Goal: Task Accomplishment & Management: Manage account settings

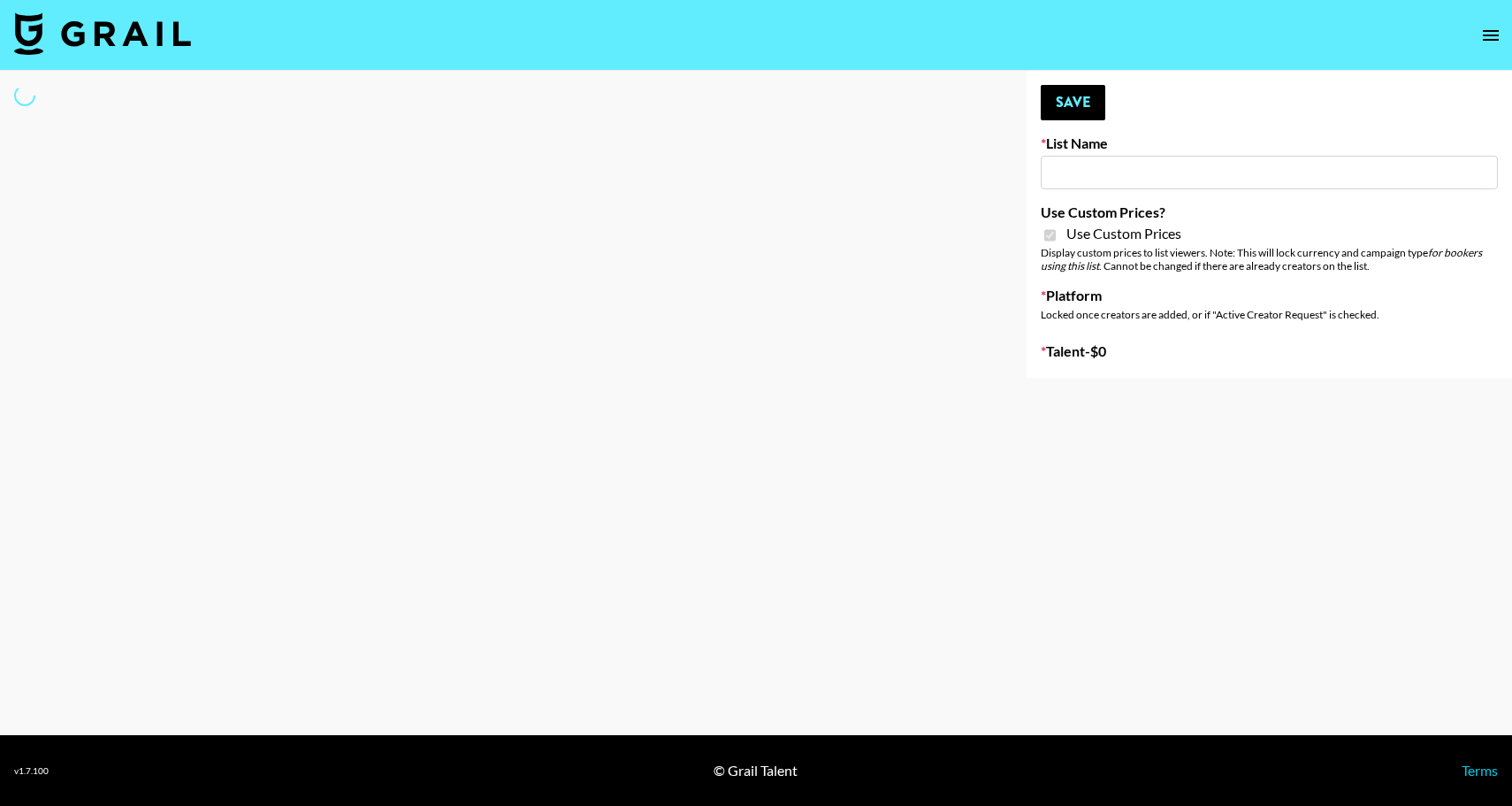
type input "Flimeal + Liveling"
checkbox input "true"
select select "Brand"
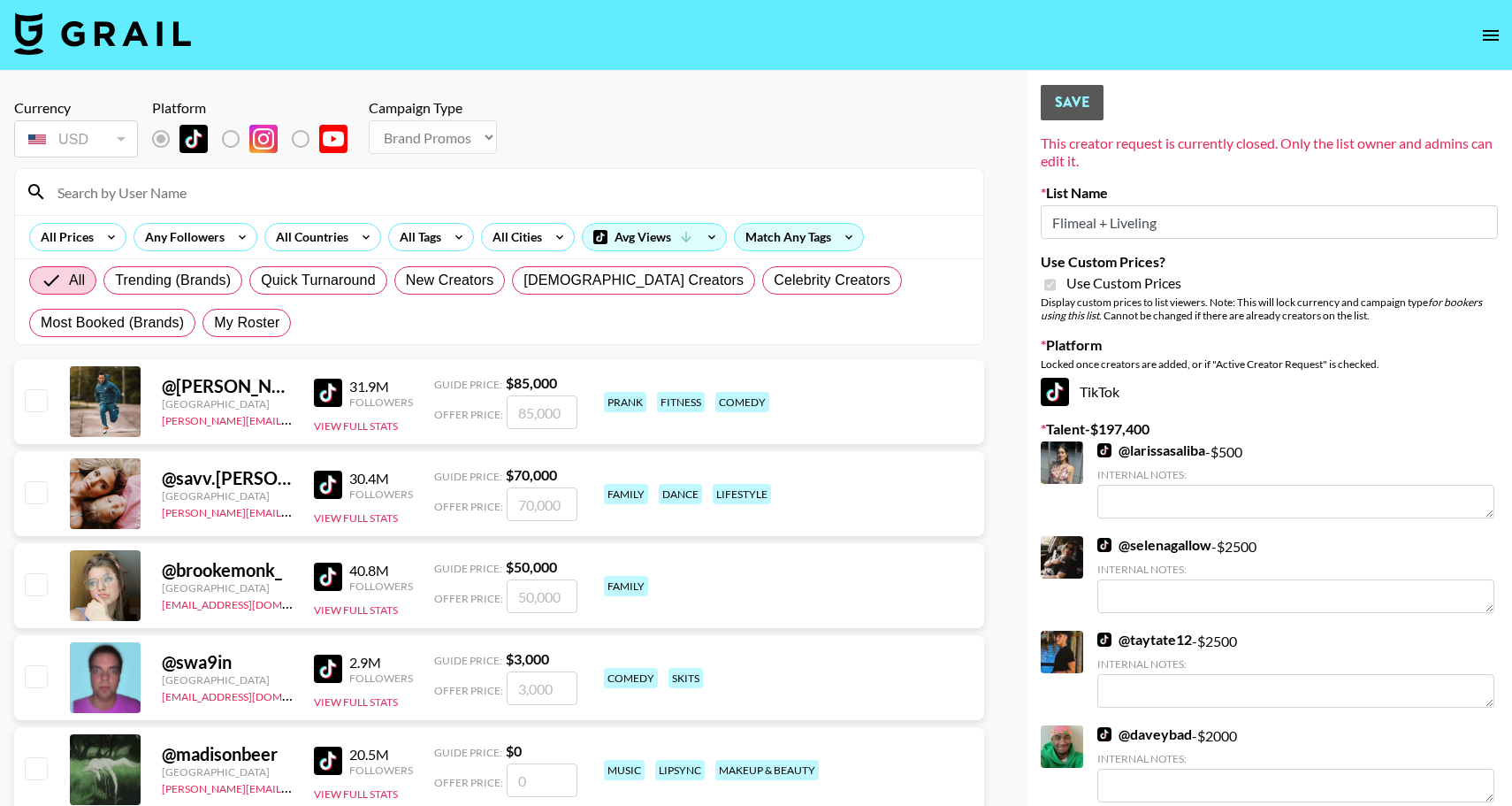
click at [141, 194] on input at bounding box center [510, 191] width 926 height 28
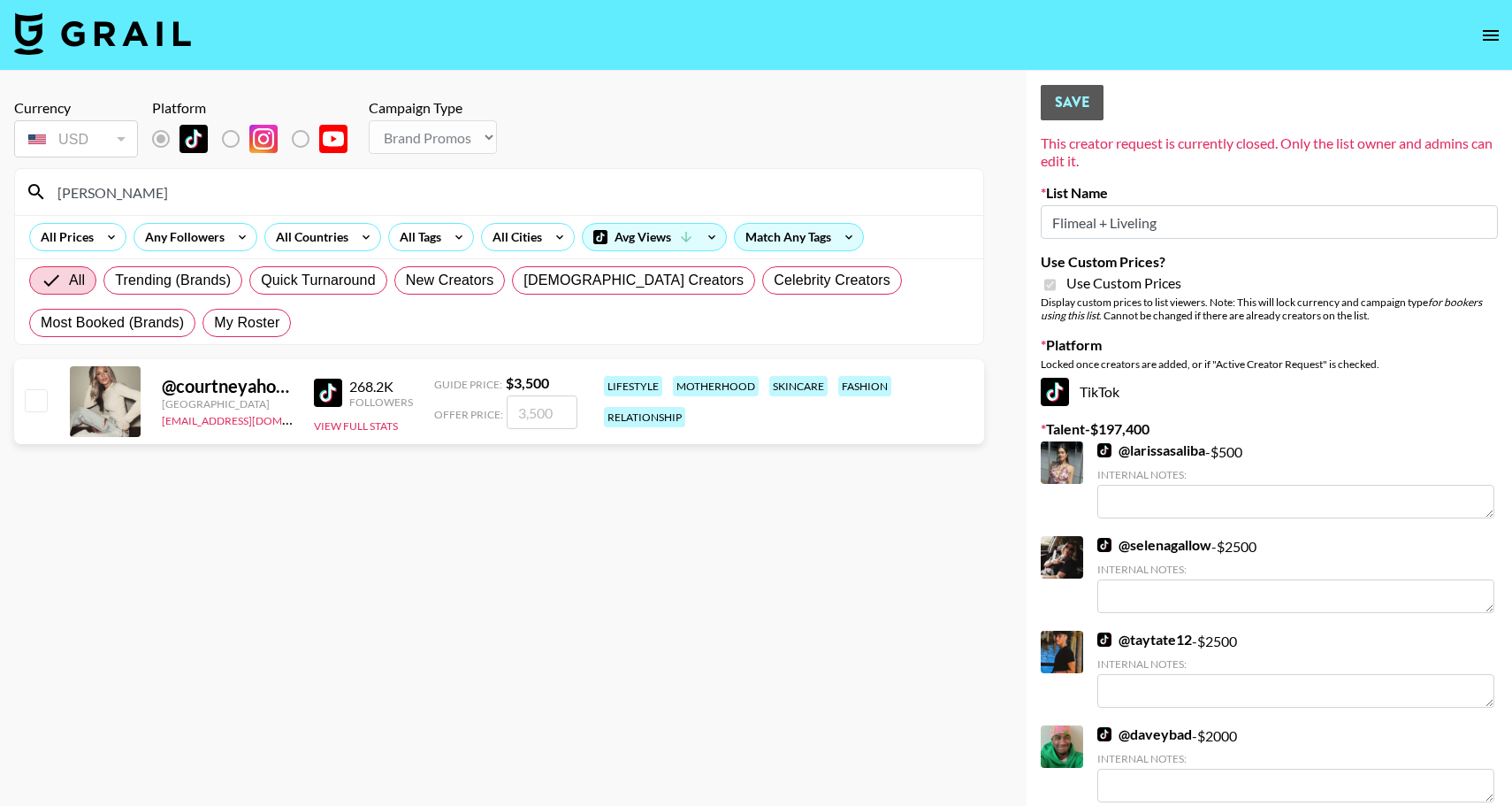
type input "[PERSON_NAME]"
click at [33, 397] on input "checkbox" at bounding box center [35, 400] width 22 height 22
checkbox input "true"
type input "3500"
drag, startPoint x: 1188, startPoint y: 221, endPoint x: 1048, endPoint y: 218, distance: 140.0
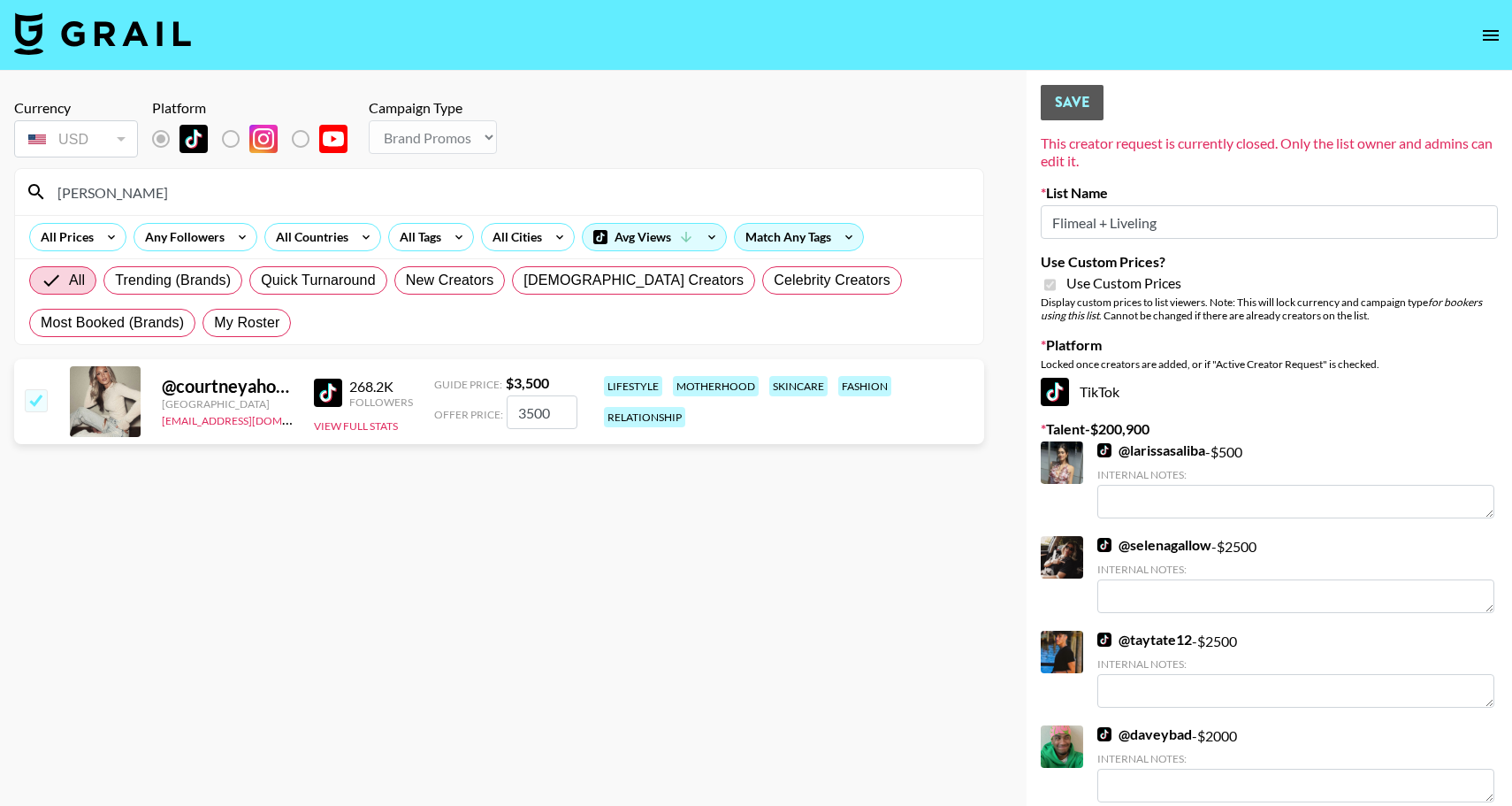
click at [1048, 218] on input "Flimeal + Liveling" at bounding box center [1269, 222] width 457 height 33
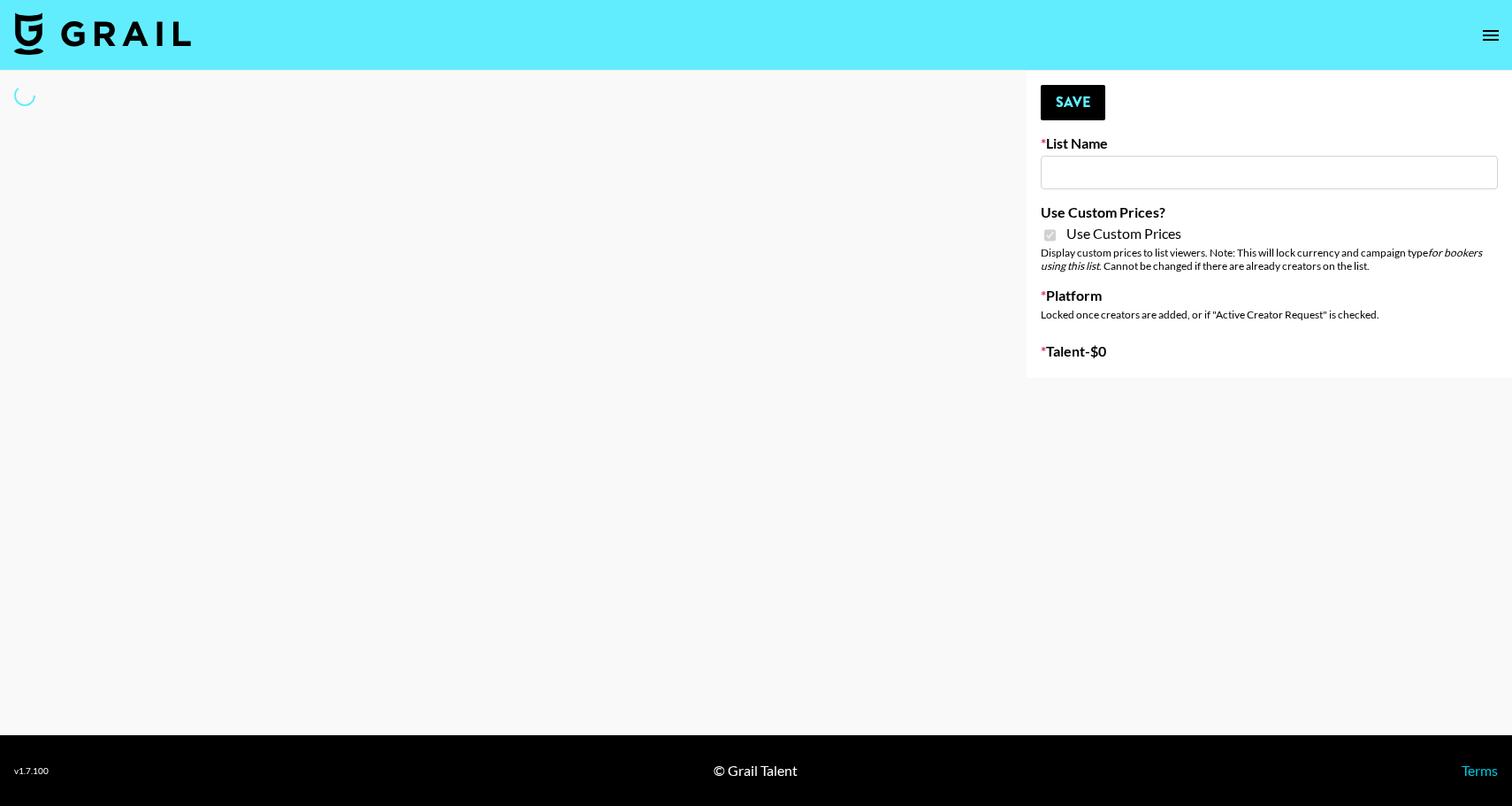
type input "Peppermayo"
checkbox input "true"
select select "Brand"
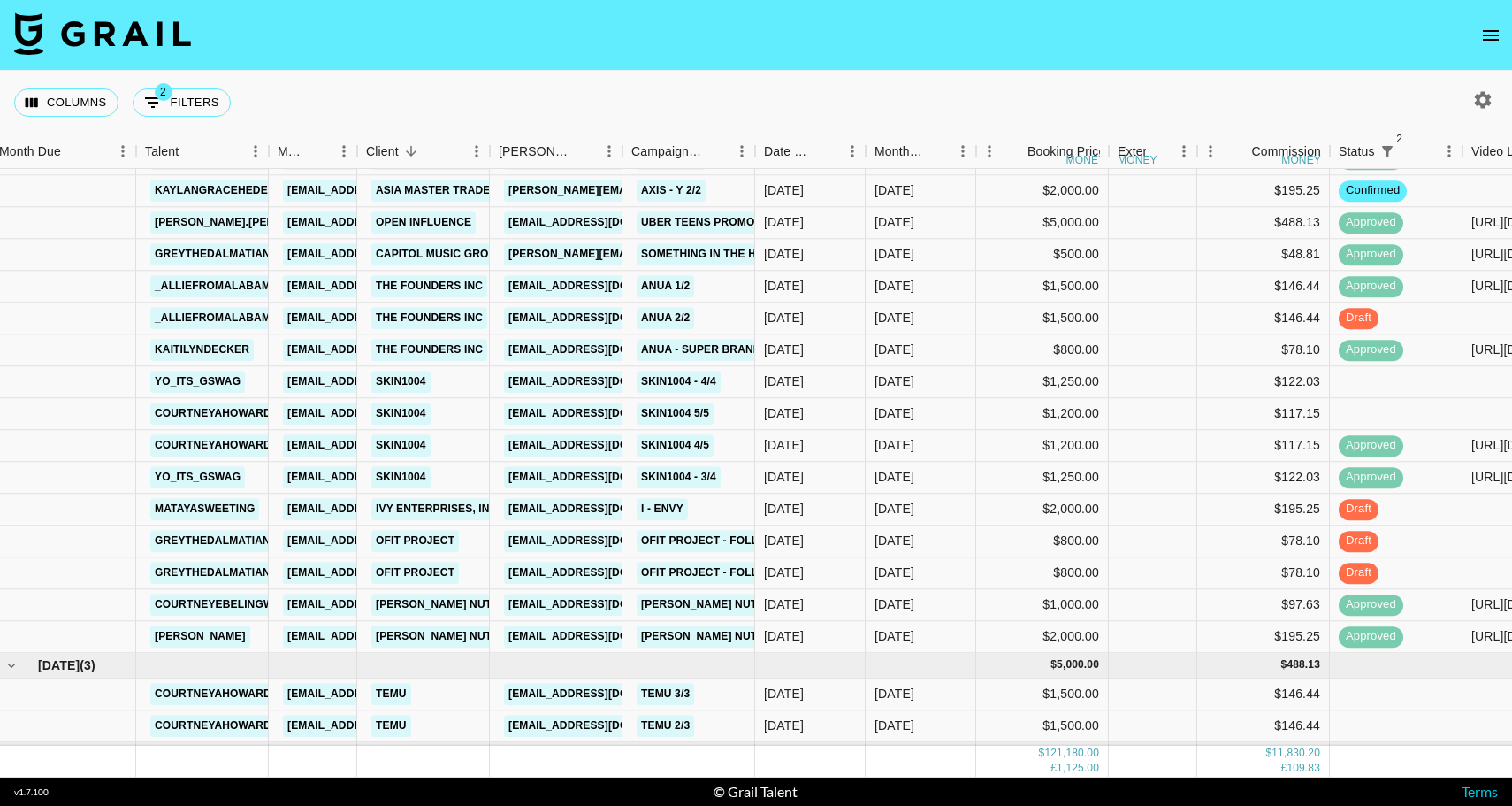
scroll to position [2485, 10]
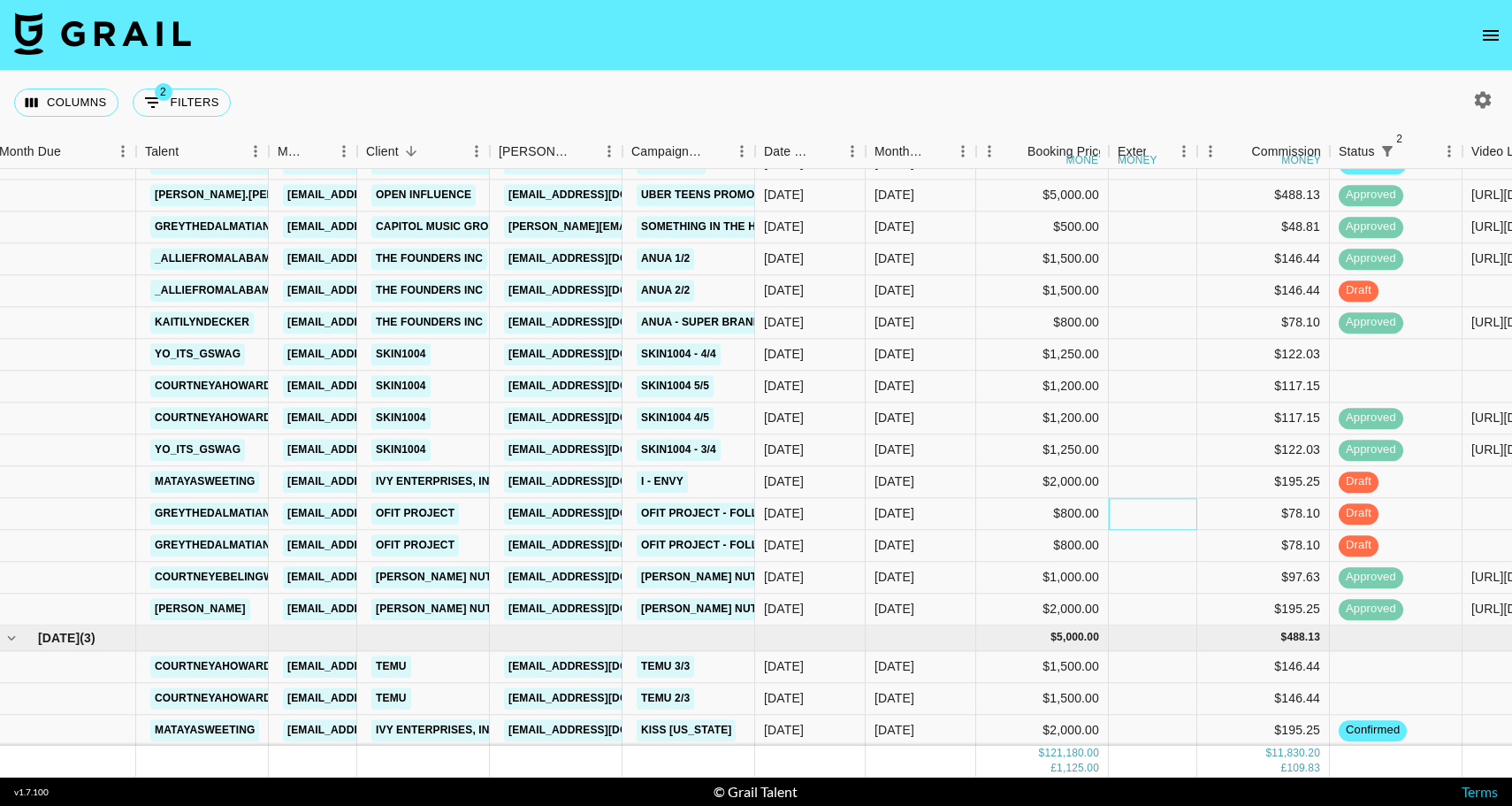
click at [1134, 518] on div at bounding box center [1153, 514] width 88 height 31
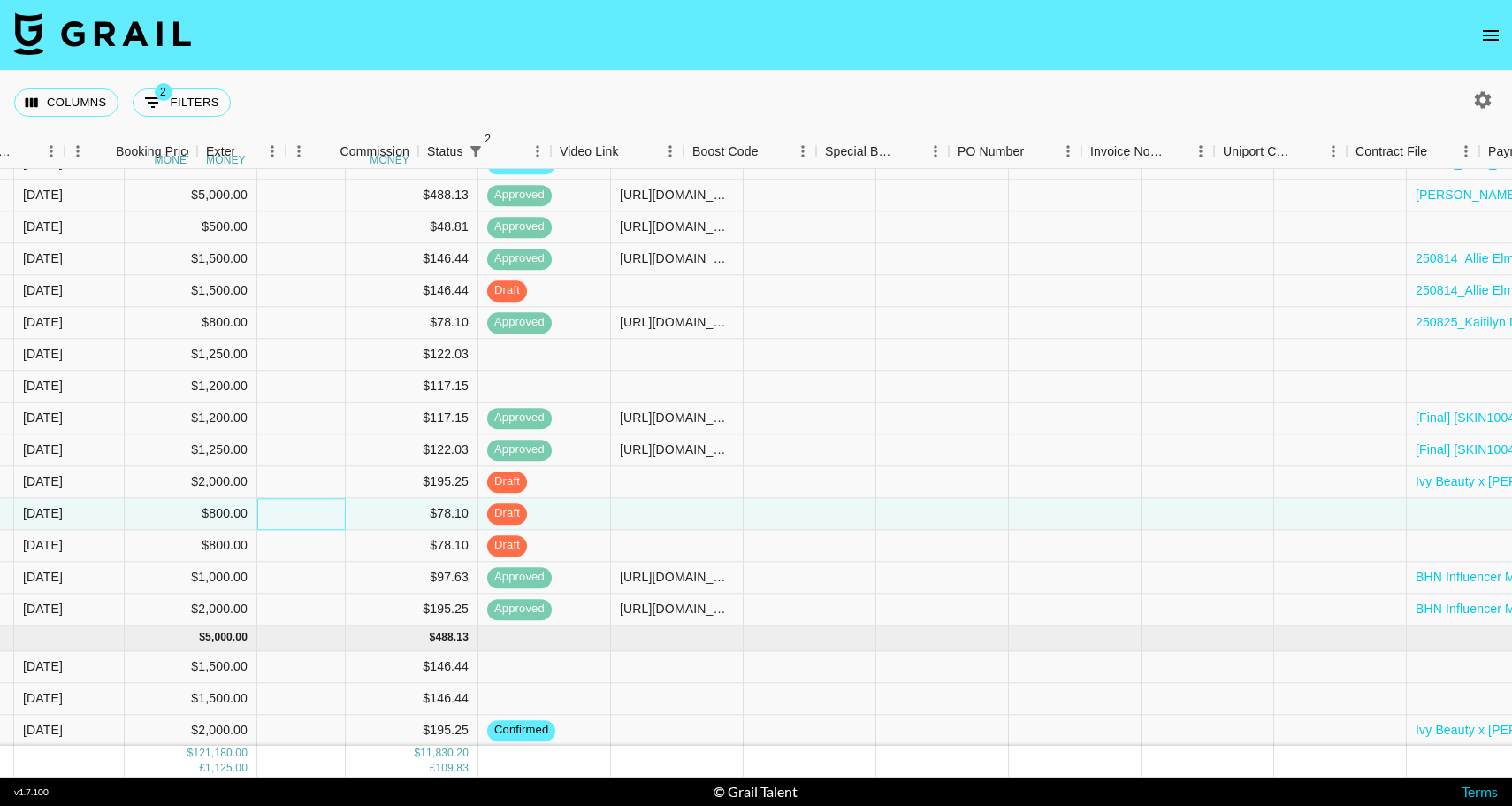
scroll to position [2485, 1357]
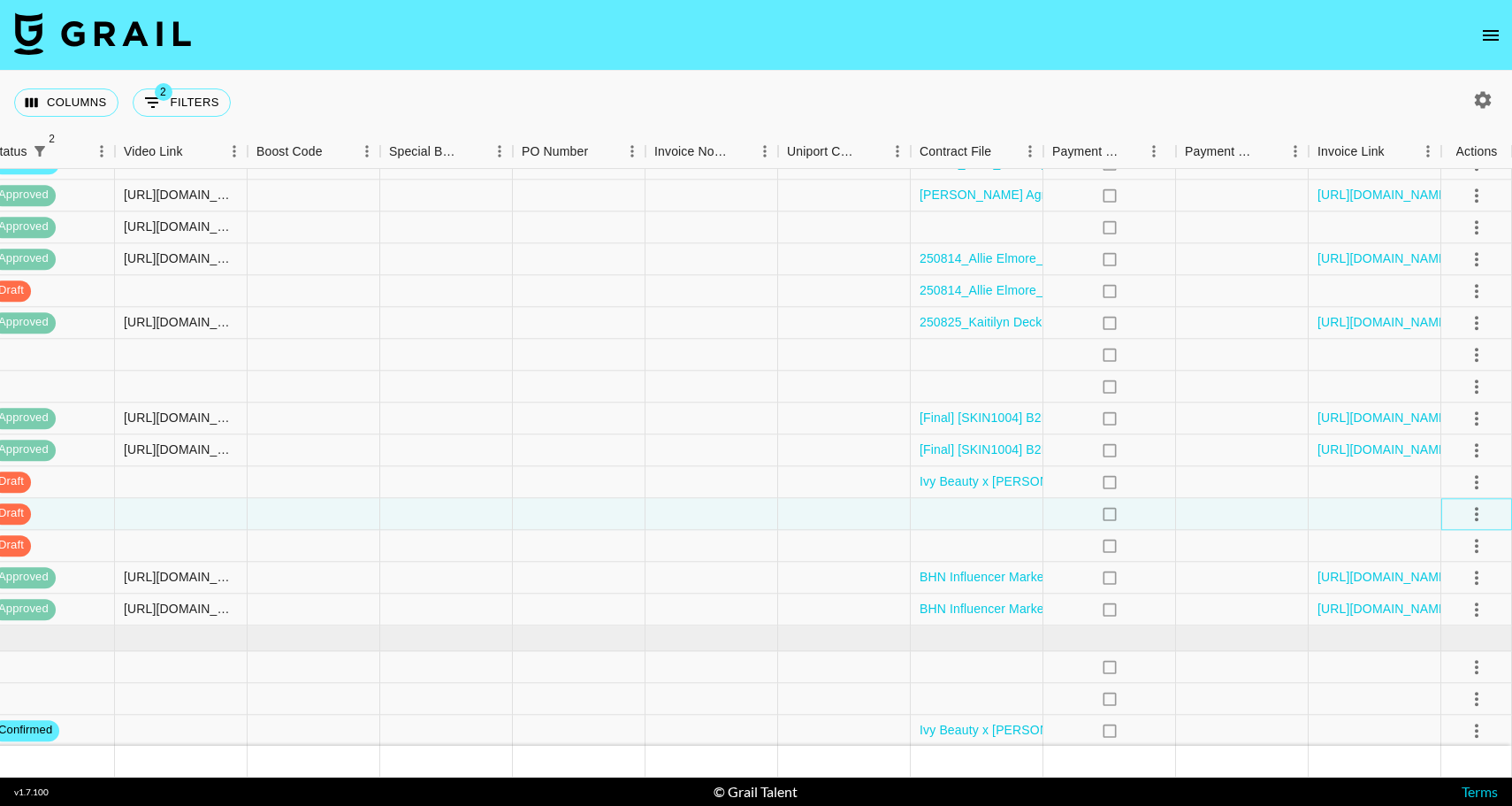
click at [1460, 519] on div at bounding box center [1477, 514] width 71 height 31
click at [1479, 514] on icon "select merge strategy" at bounding box center [1477, 514] width 22 height 22
click at [1440, 641] on li "Cancel" at bounding box center [1454, 647] width 115 height 31
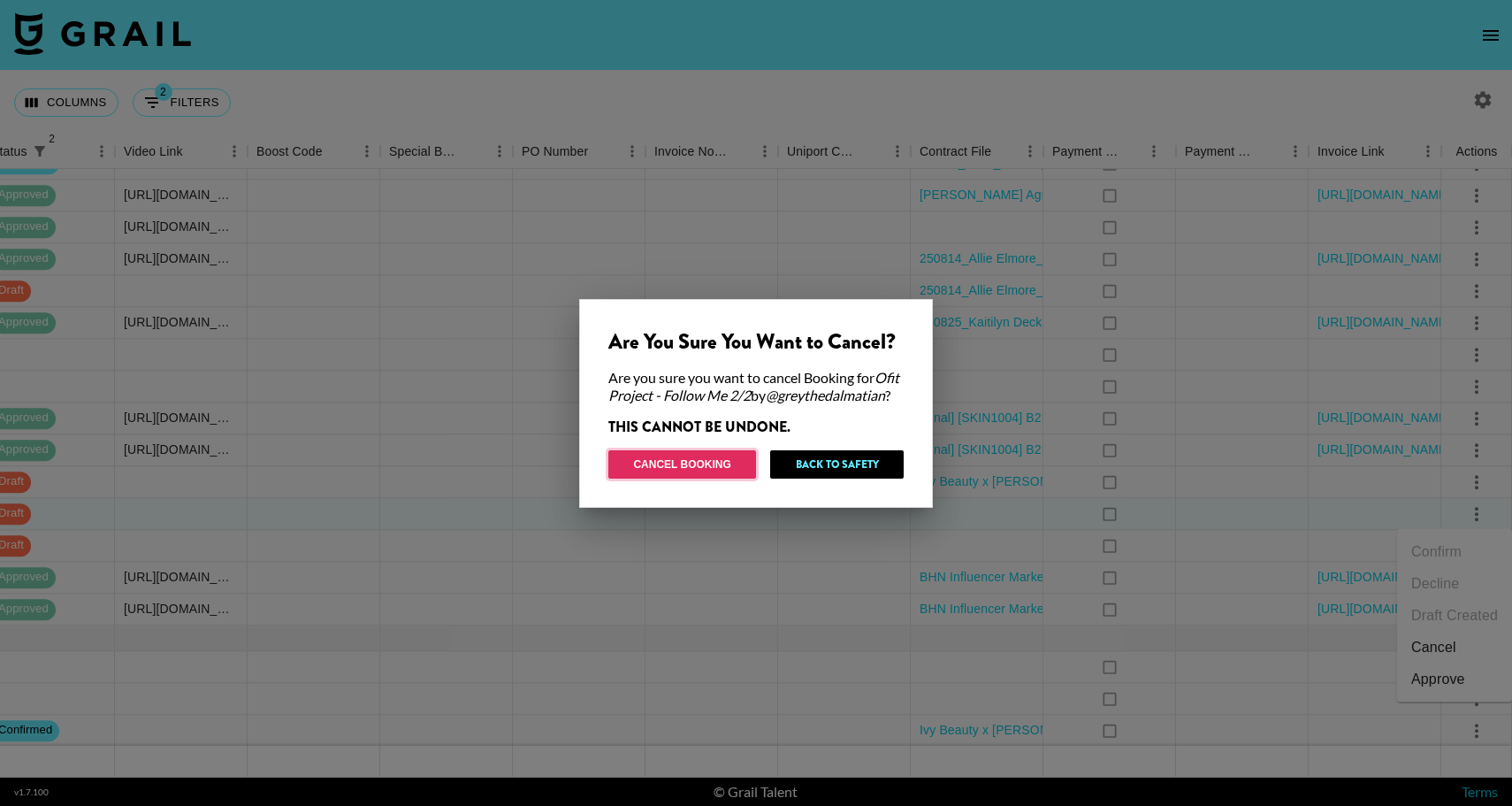
click at [706, 464] on button "Cancel Booking" at bounding box center [681, 464] width 148 height 28
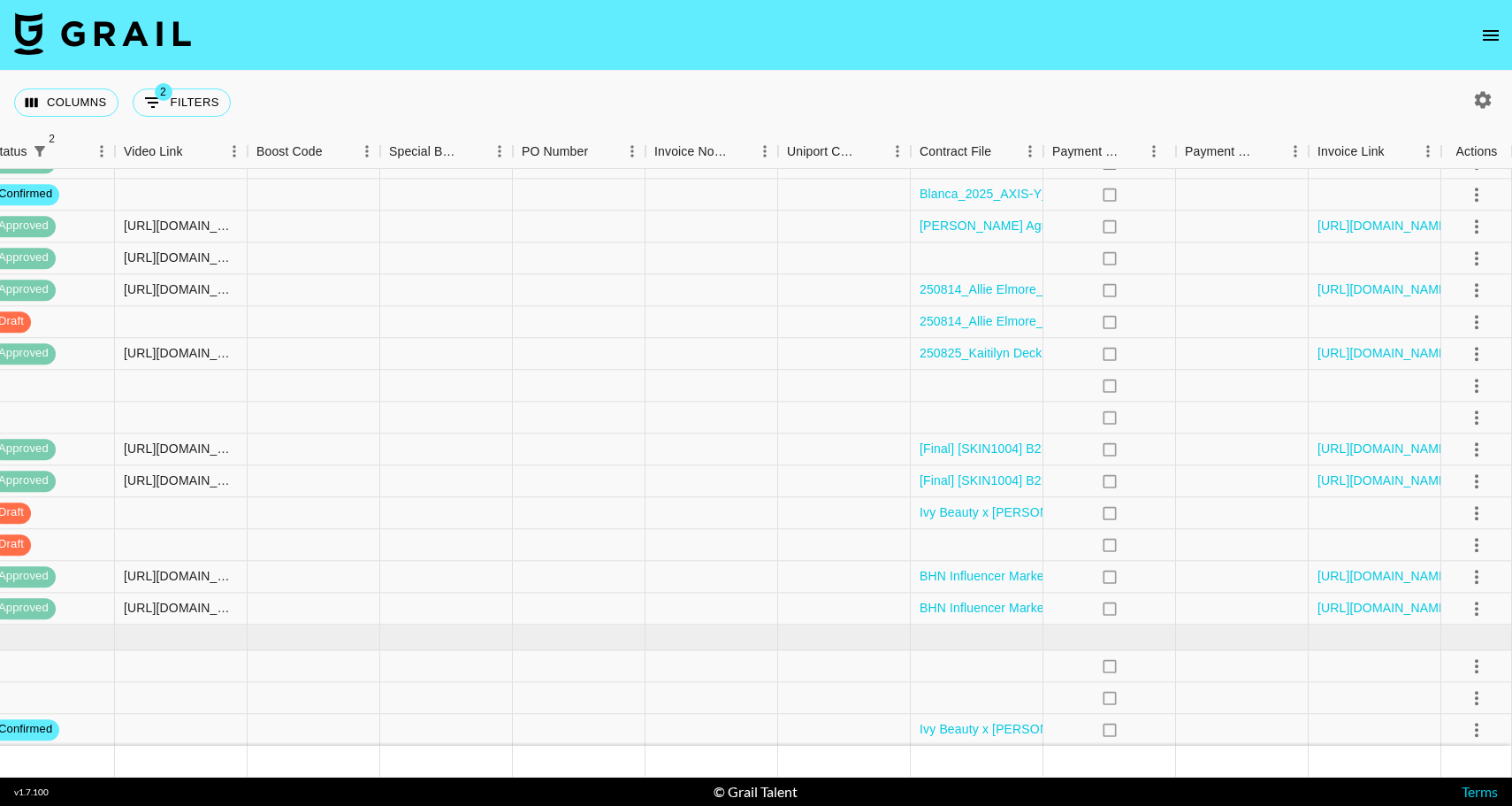
scroll to position [2453, 1357]
click at [733, 530] on div at bounding box center [711, 545] width 132 height 31
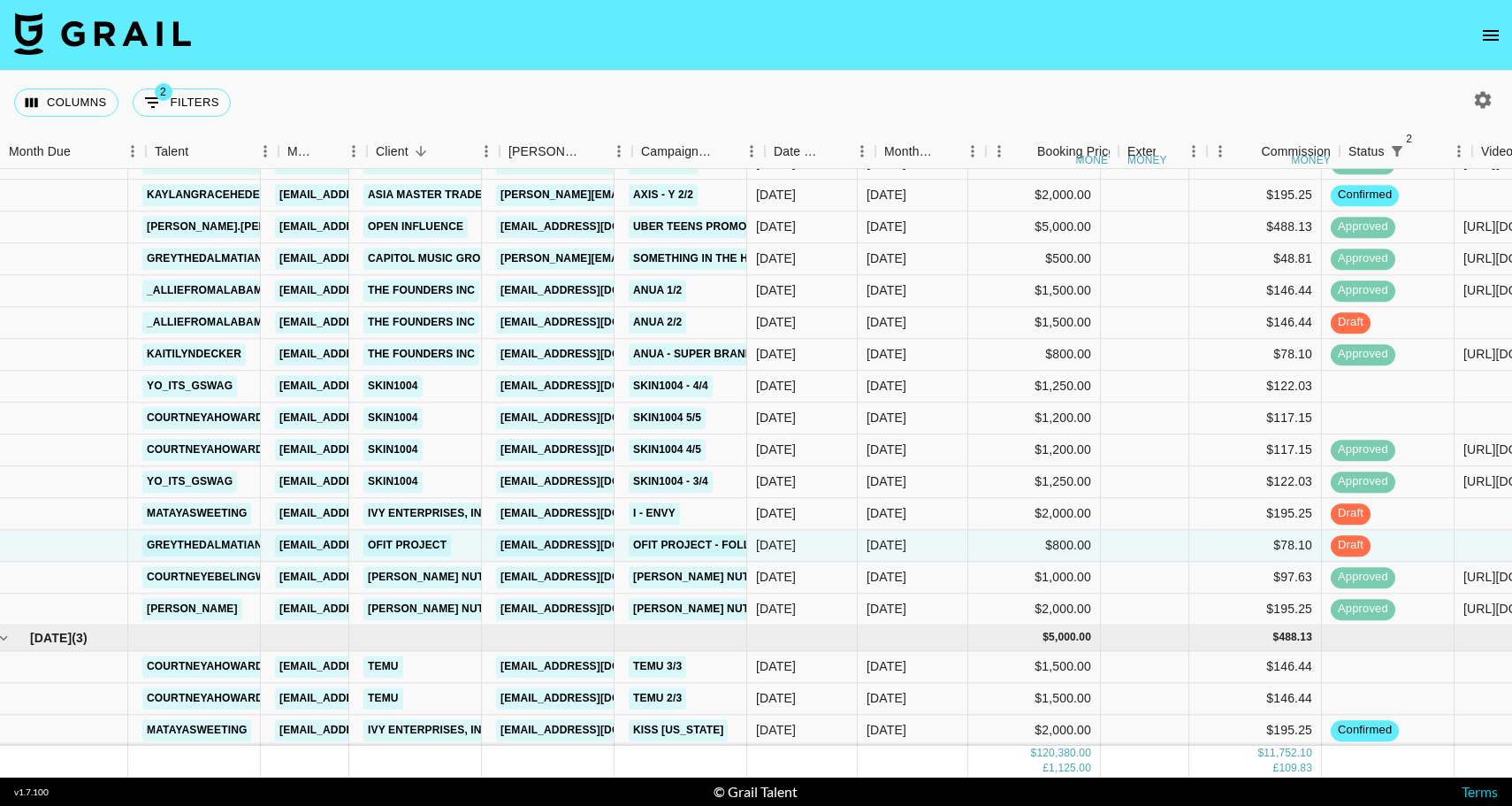
scroll to position [2453, 0]
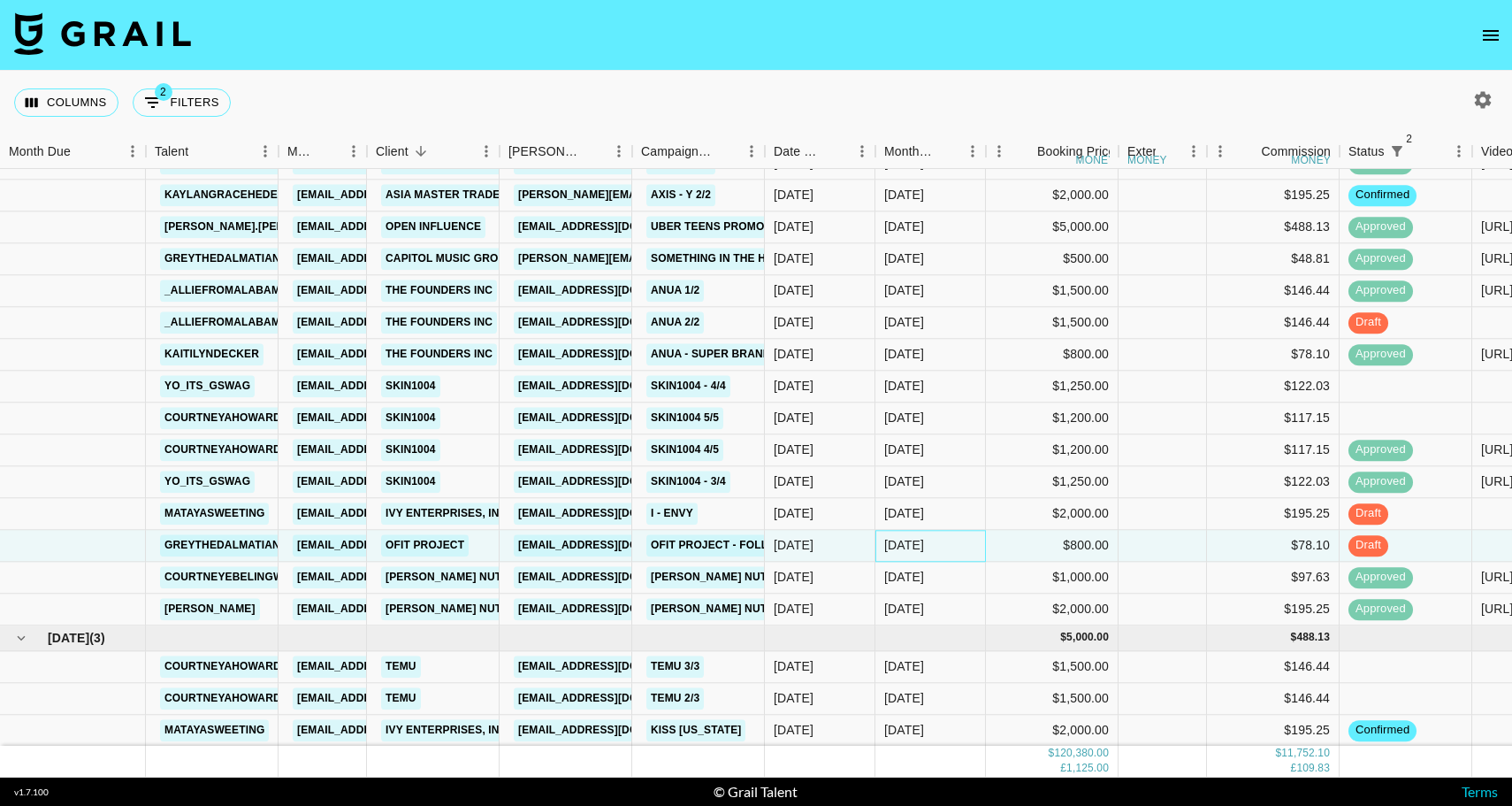
click at [965, 547] on div "Sep '25" at bounding box center [931, 545] width 111 height 31
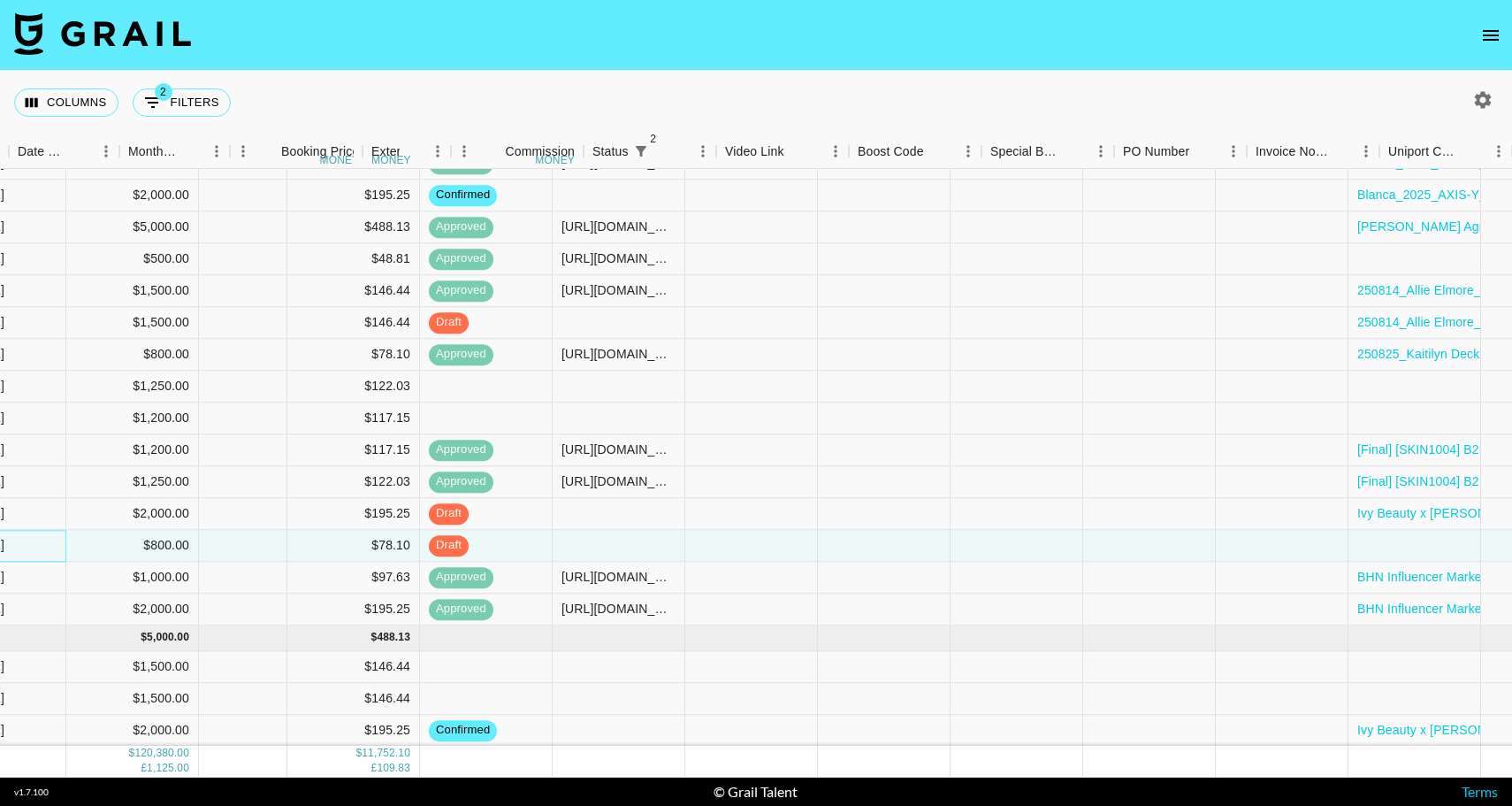
scroll to position [2453, 1357]
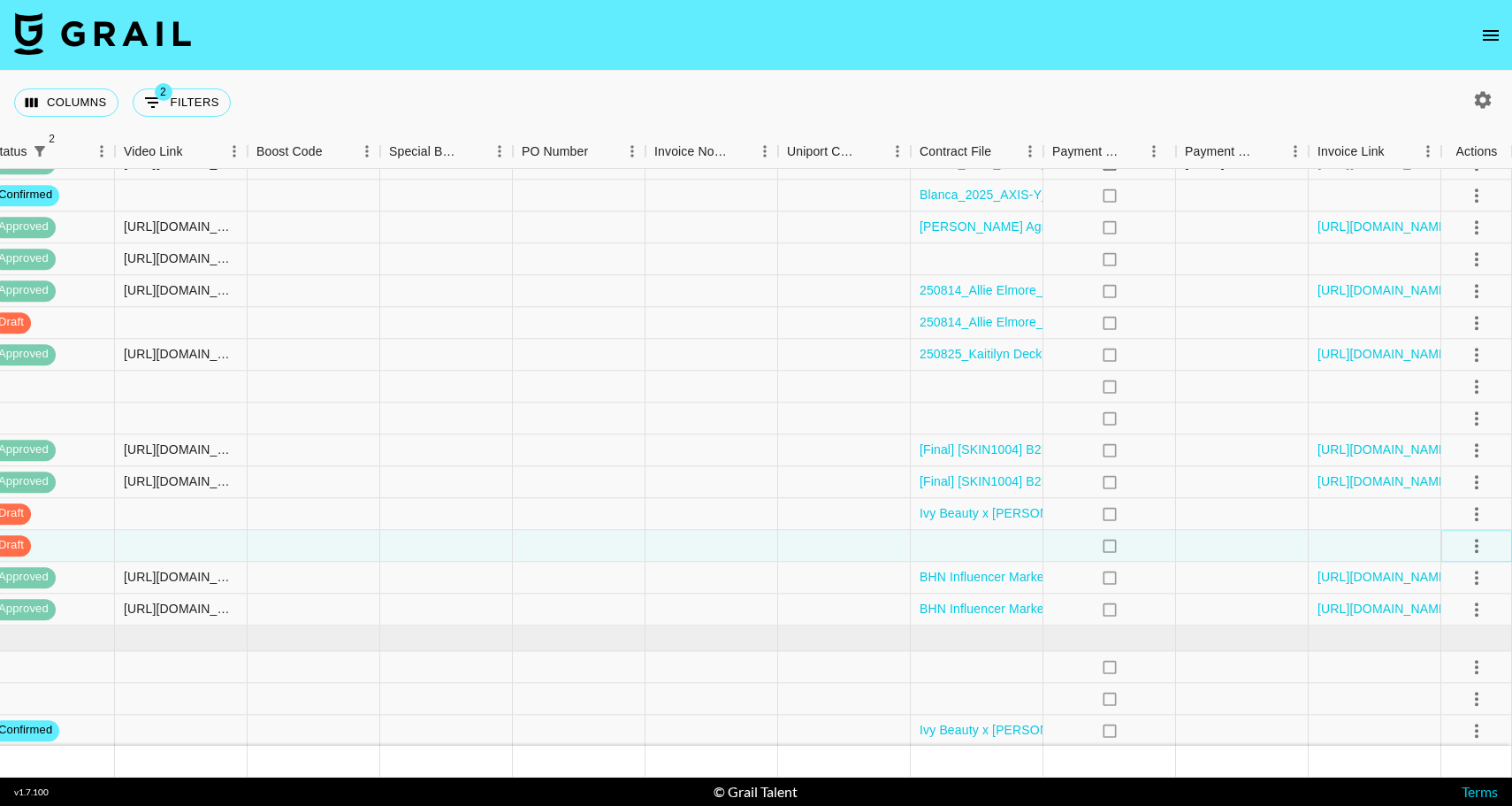
click at [1482, 544] on icon "select merge strategy" at bounding box center [1477, 546] width 22 height 22
click at [1424, 678] on li "Cancel" at bounding box center [1454, 679] width 115 height 31
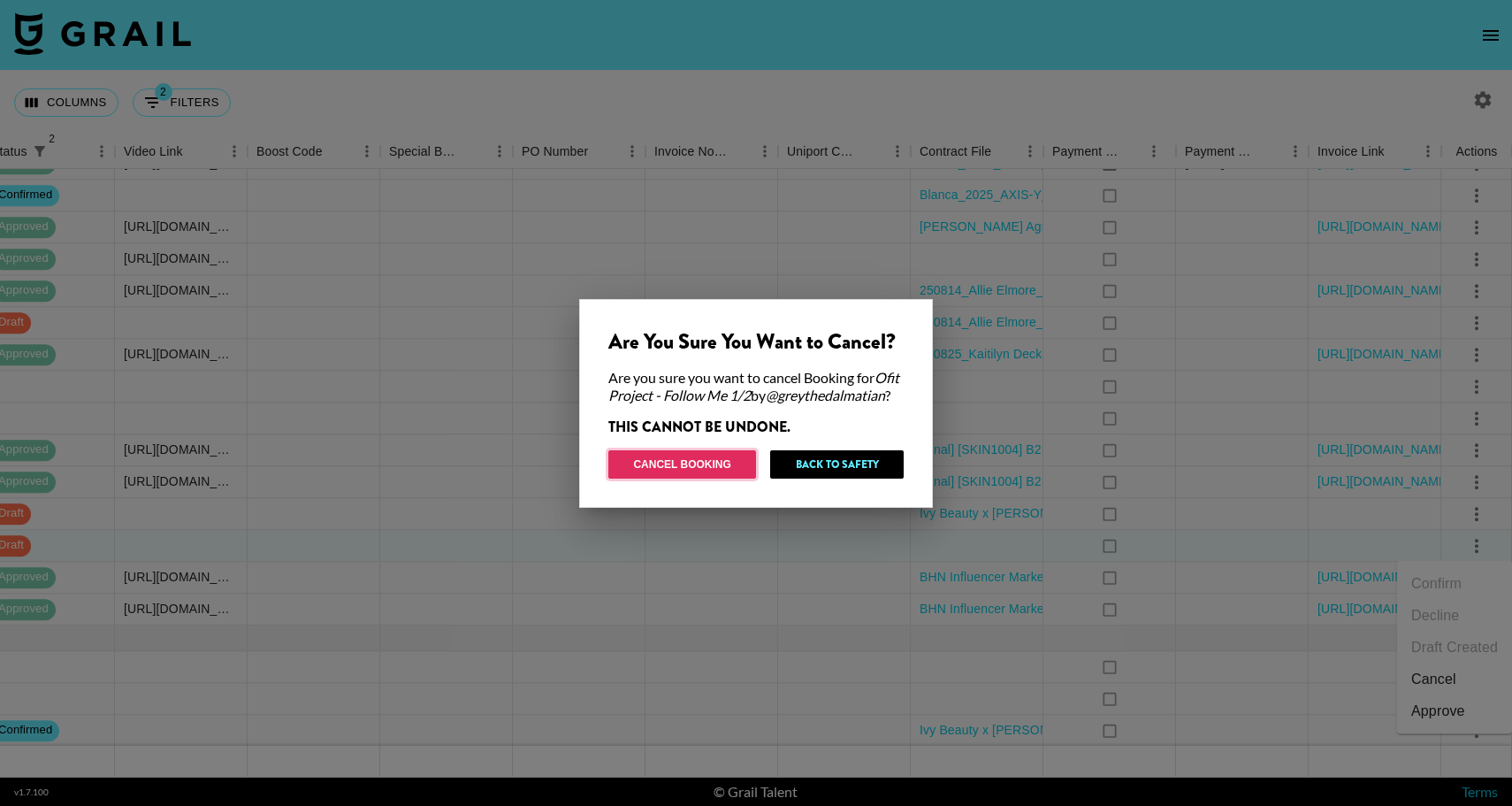
click at [723, 477] on button "Cancel Booking" at bounding box center [681, 464] width 148 height 28
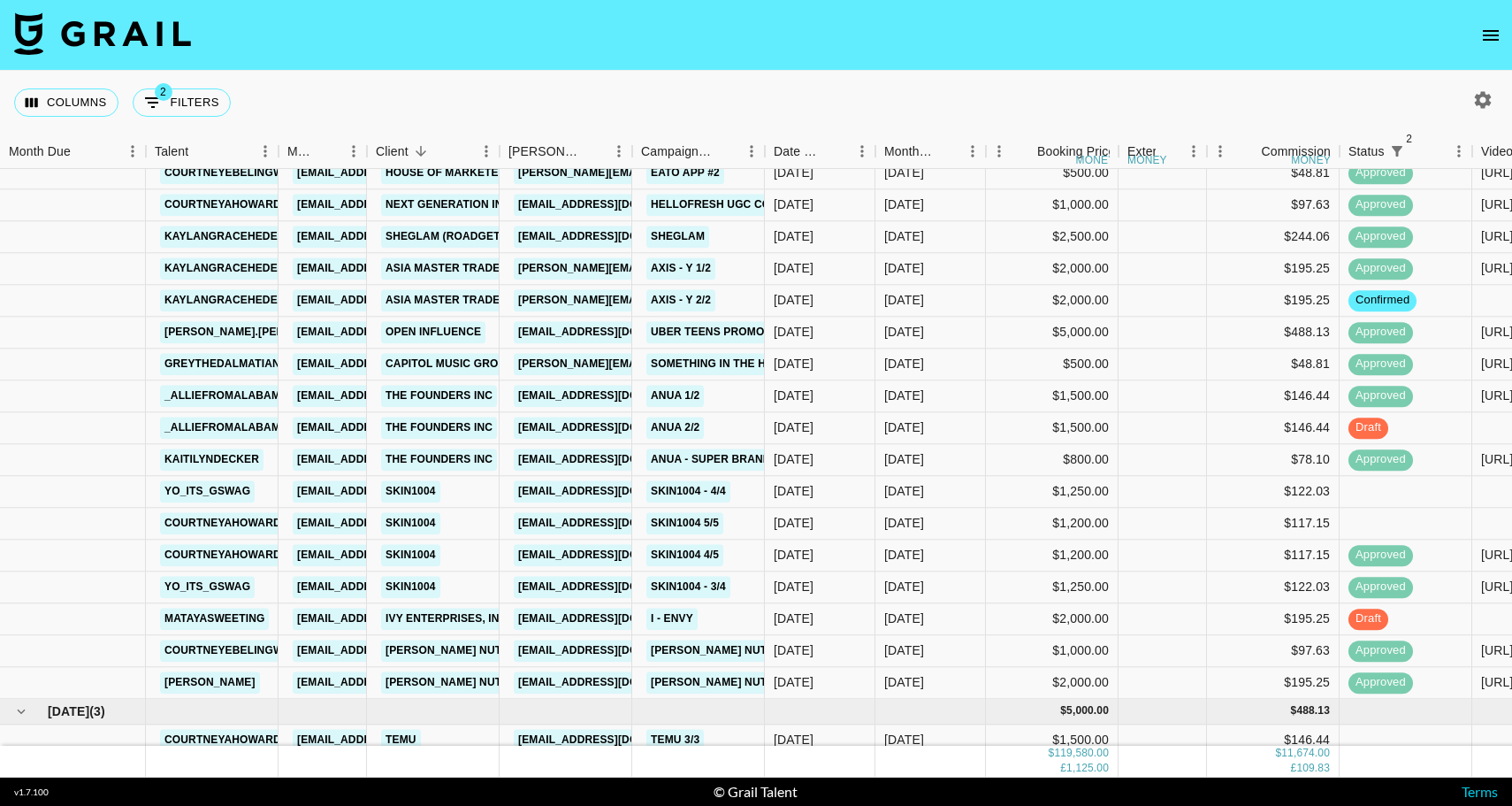
scroll to position [2351, 0]
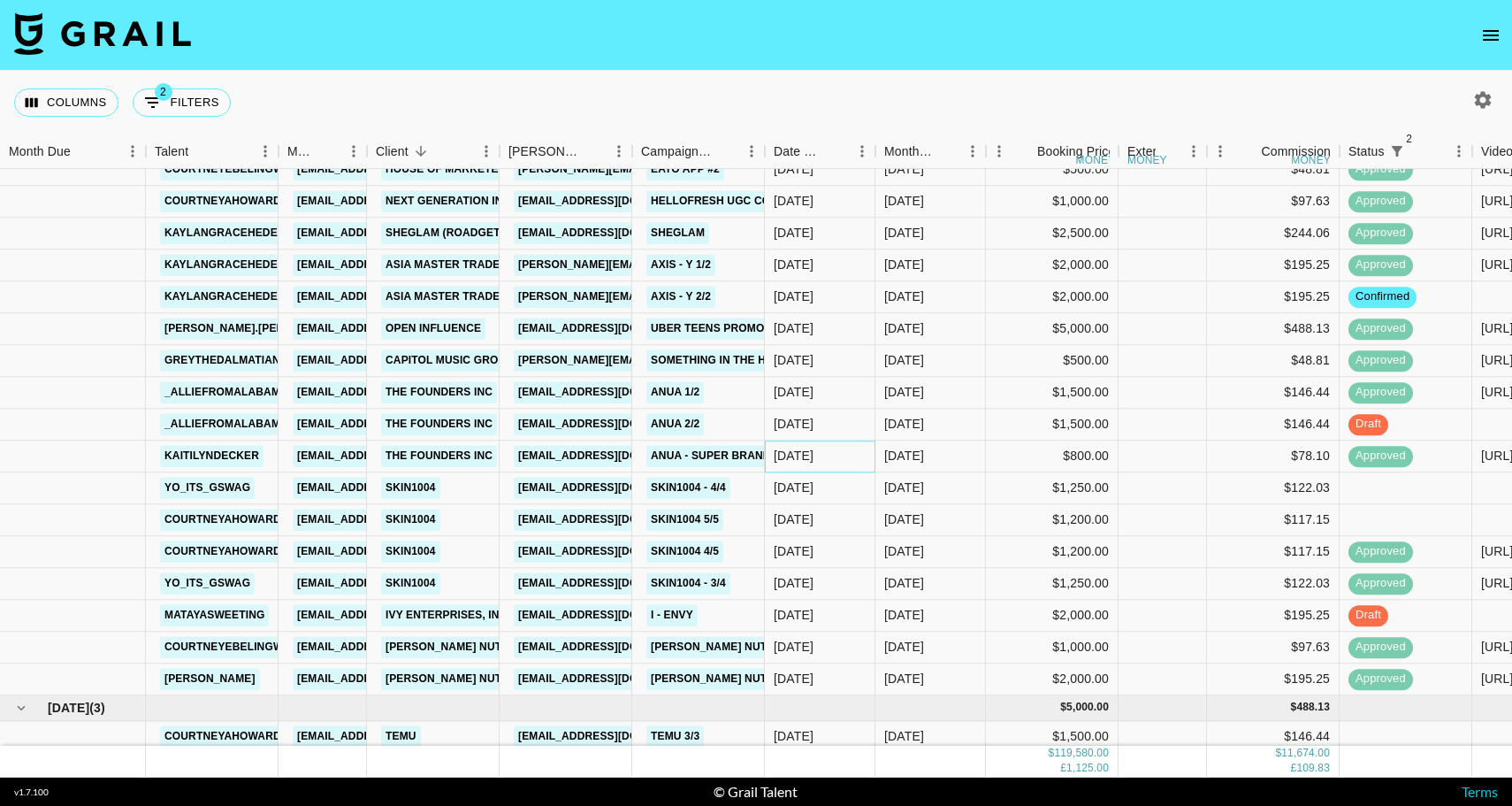
click at [875, 454] on div "8/22/2025" at bounding box center [820, 456] width 111 height 31
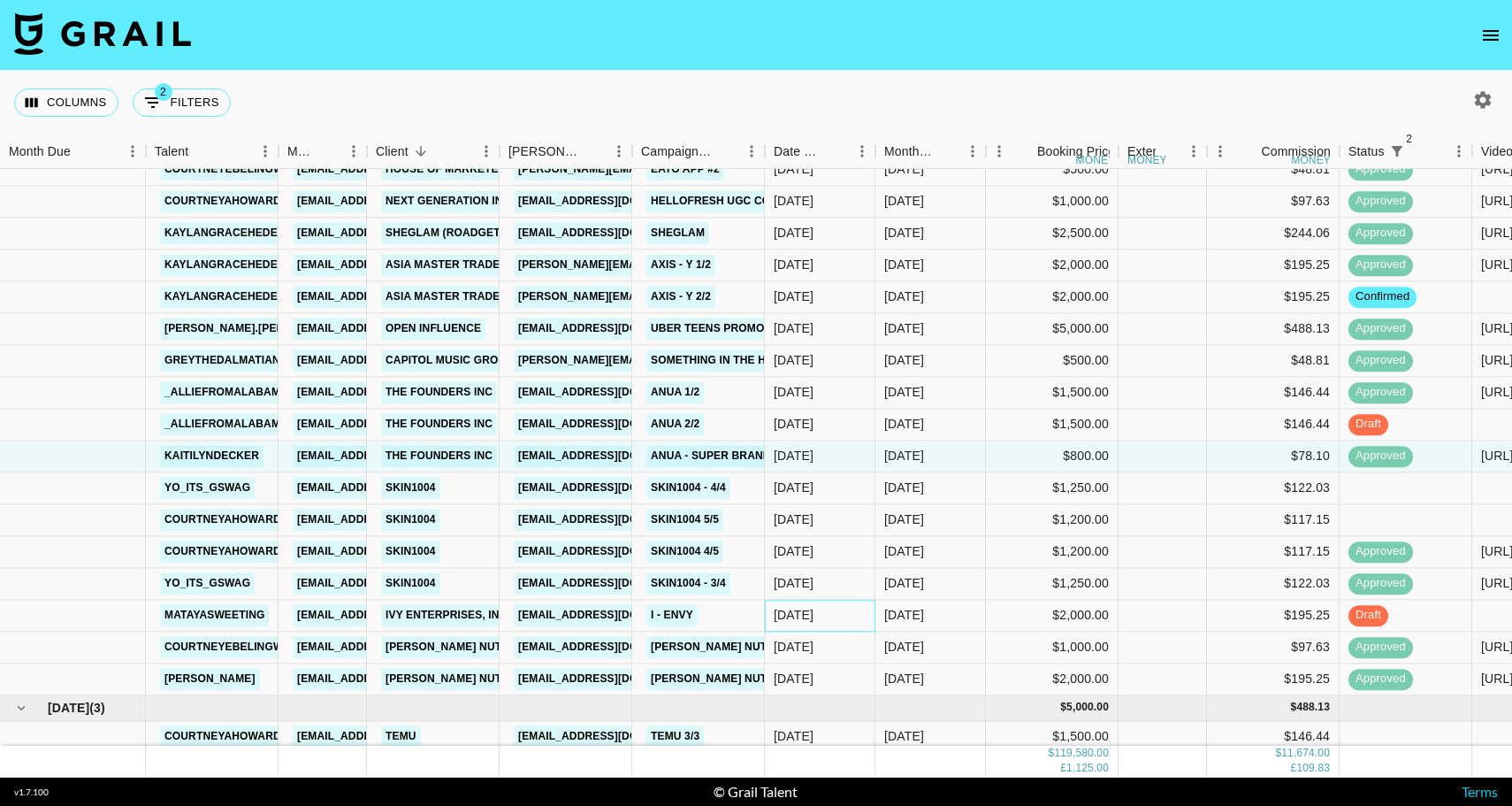
click at [812, 617] on div "7/30/2025" at bounding box center [793, 616] width 40 height 18
